Goal: Information Seeking & Learning: Learn about a topic

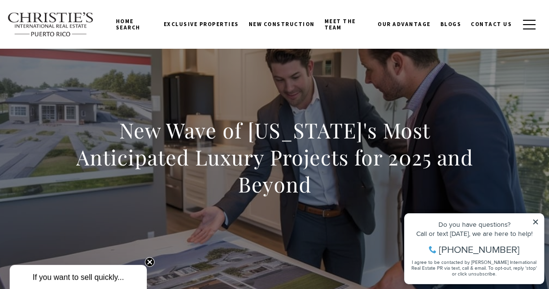
scroll to position [48, 0]
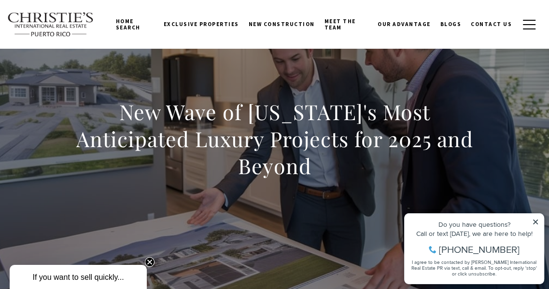
click at [536, 221] on icon at bounding box center [536, 222] width 7 height 7
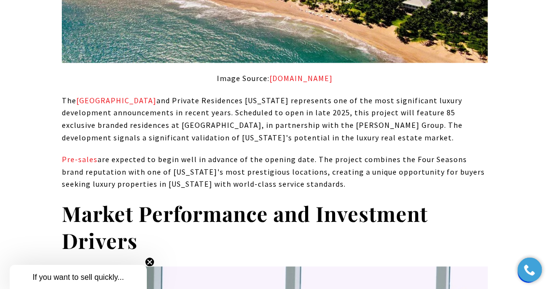
scroll to position [910, 0]
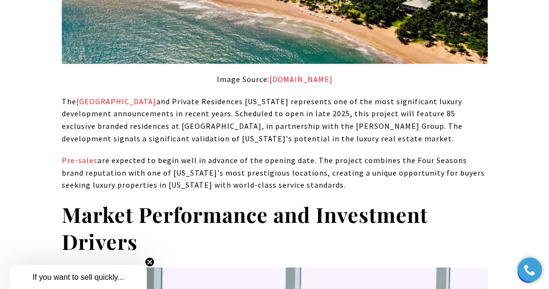
click at [65, 158] on p "Pre-sales are expected to begin well in advance of the opening date. The projec…" at bounding box center [275, 173] width 426 height 37
click at [73, 156] on link "Pre-sales" at bounding box center [80, 161] width 36 height 10
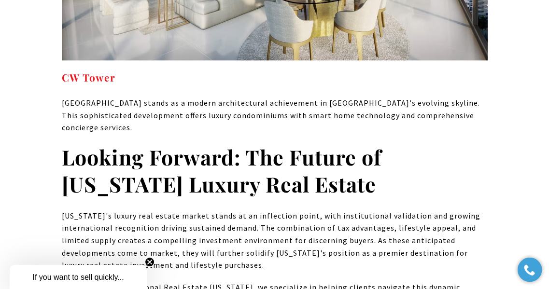
scroll to position [6272, 0]
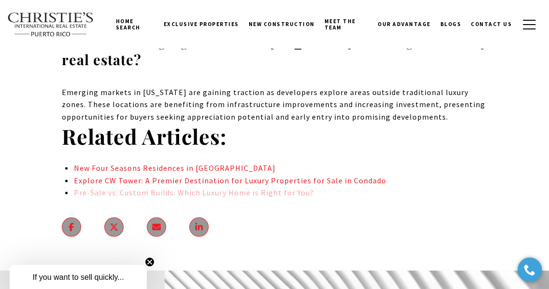
scroll to position [6956, 0]
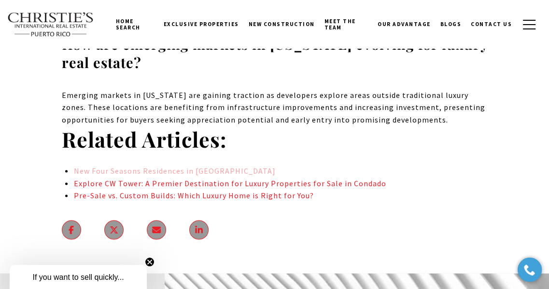
click at [167, 166] on link "New Four Seasons Residences in [GEOGRAPHIC_DATA]" at bounding box center [174, 171] width 202 height 10
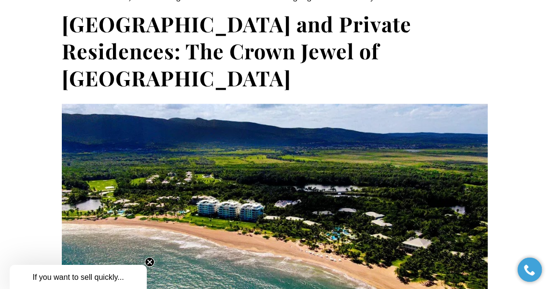
scroll to position [669, 0]
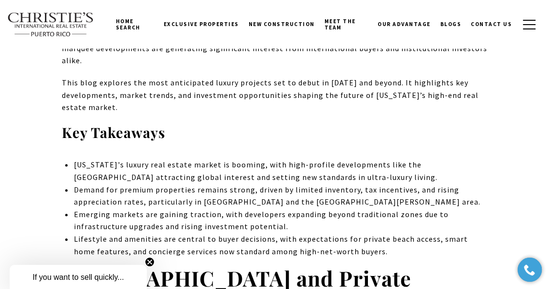
scroll to position [413, 0]
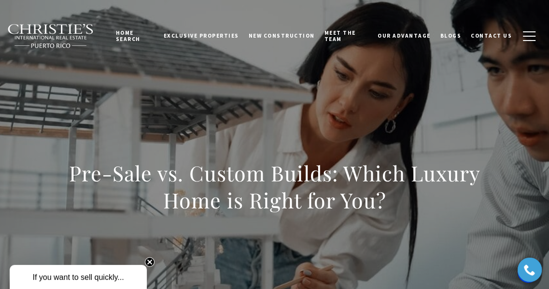
drag, startPoint x: 0, startPoint y: 0, endPoint x: 33, endPoint y: 156, distance: 159.2
click at [33, 155] on div "Pre-Sale vs. Custom Builds: Which Luxury Home is Right for You?" at bounding box center [274, 193] width 549 height 290
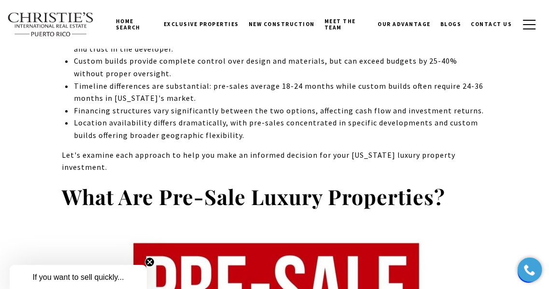
scroll to position [466, 0]
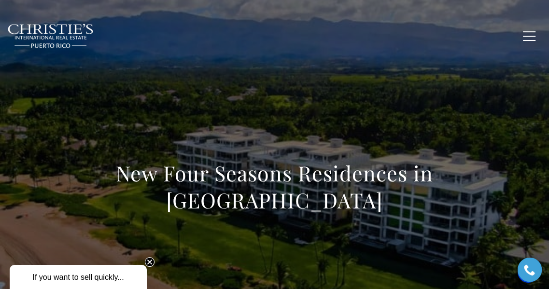
click at [172, 216] on div "New Four Seasons Residences in [GEOGRAPHIC_DATA]" at bounding box center [275, 193] width 426 height 67
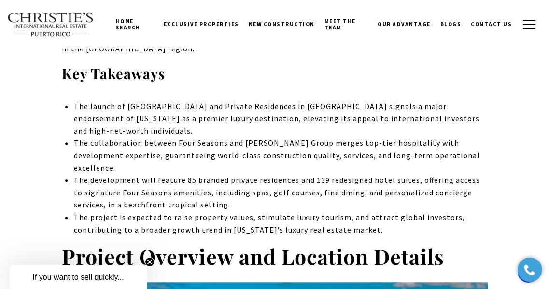
scroll to position [389, 0]
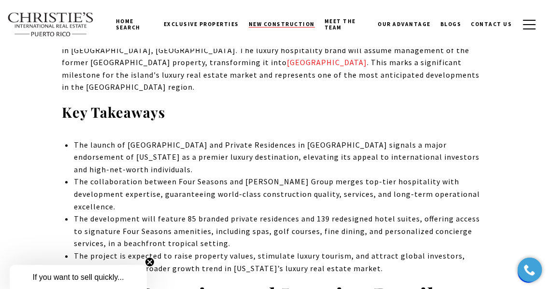
click at [286, 24] on span "New Construction" at bounding box center [282, 24] width 66 height 7
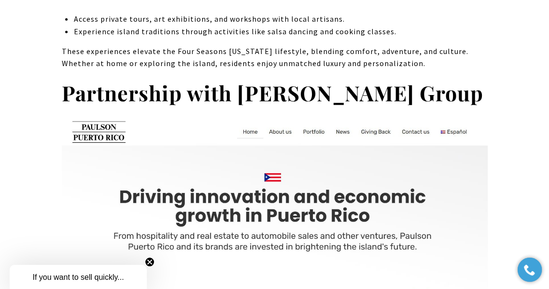
scroll to position [1706, 0]
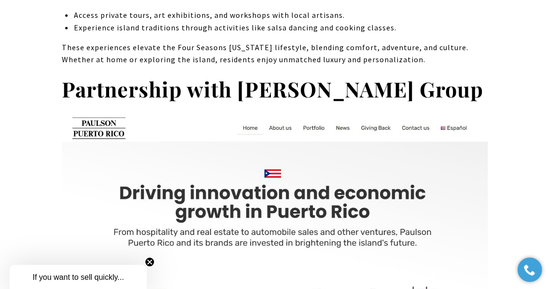
drag, startPoint x: 129, startPoint y: 205, endPoint x: 36, endPoint y: 184, distance: 95.1
drag, startPoint x: 36, startPoint y: 184, endPoint x: 32, endPoint y: 216, distance: 32.2
drag, startPoint x: 32, startPoint y: 216, endPoint x: 51, endPoint y: 246, distance: 35.7
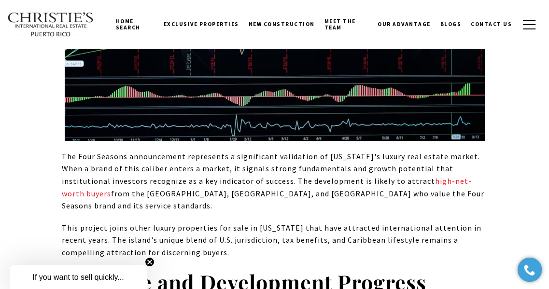
scroll to position [2959, 0]
